Goal: Transaction & Acquisition: Purchase product/service

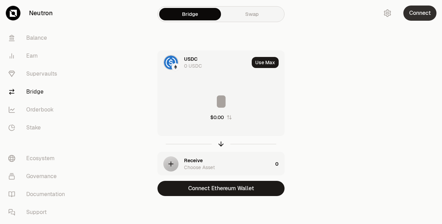
click at [423, 11] on button "Connect" at bounding box center [420, 13] width 33 height 15
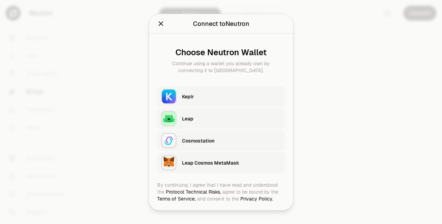
click at [194, 96] on div "Keplr" at bounding box center [231, 96] width 99 height 7
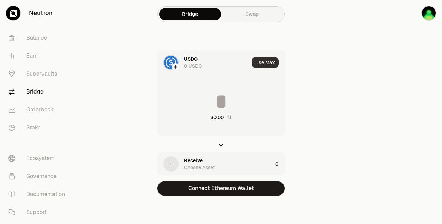
click at [265, 63] on button "Use Max" at bounding box center [265, 62] width 27 height 11
type input "*"
click at [273, 17] on link "Swap" at bounding box center [252, 14] width 62 height 12
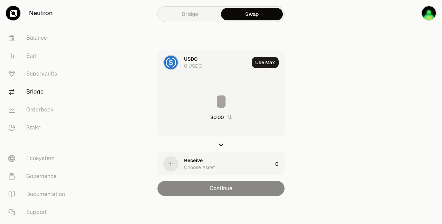
click at [196, 15] on link "Bridge" at bounding box center [190, 14] width 62 height 12
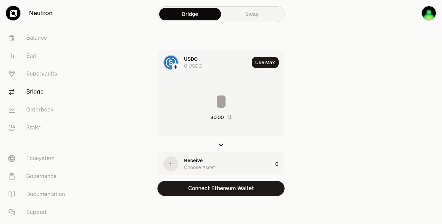
click at [233, 162] on div "Receive Choose Asset" at bounding box center [228, 164] width 88 height 14
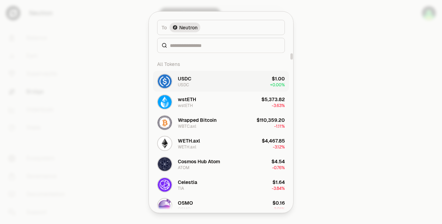
click at [209, 78] on button "USDC USDC $1.00 + 0.00%" at bounding box center [221, 81] width 136 height 21
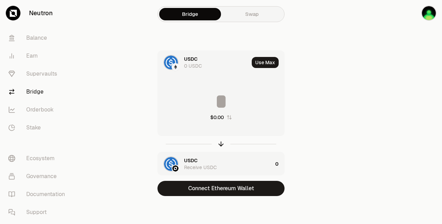
click at [216, 160] on div "USDC Receive USDC" at bounding box center [228, 164] width 88 height 14
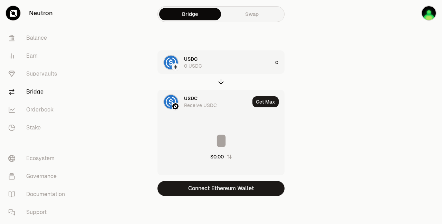
click at [312, 106] on div "USDC 0 USDC 0 USDC Receive USDC Get Max $0.00 Connect Ethereum Wallet" at bounding box center [221, 123] width 232 height 146
click at [350, 102] on section "Bridge Swap USDC 0 USDC 0 USDC Receive USDC Get Max $0.00 Connect Ethereum Wall…" at bounding box center [221, 112] width 266 height 224
